Goal: Information Seeking & Learning: Learn about a topic

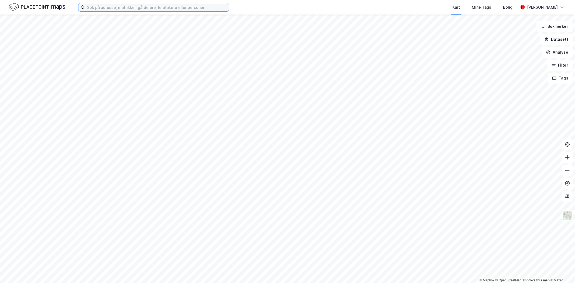
click at [123, 9] on input at bounding box center [157, 7] width 144 height 8
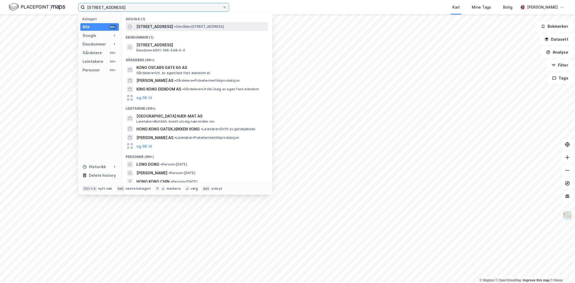
type input "[STREET_ADDRESS]"
click at [173, 29] on span "[STREET_ADDRESS]" at bounding box center [154, 26] width 37 height 6
